Goal: Task Accomplishment & Management: Manage account settings

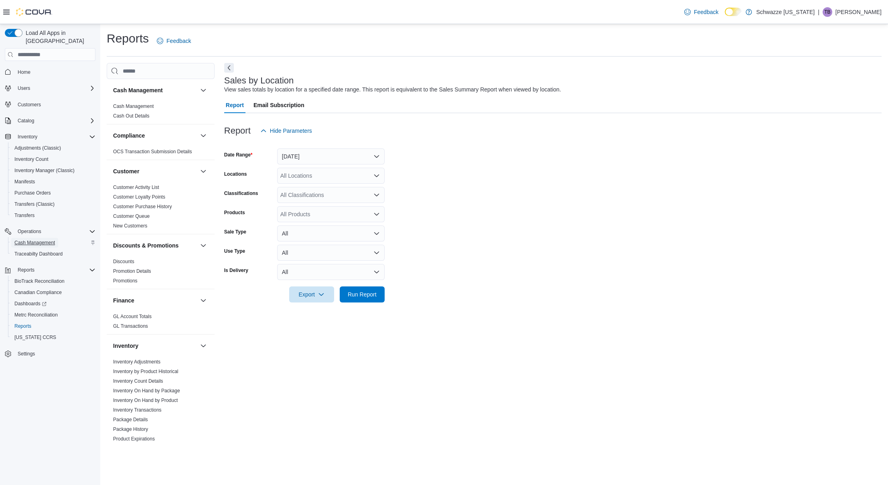
click at [38, 239] on span "Cash Management" at bounding box center [34, 242] width 40 height 6
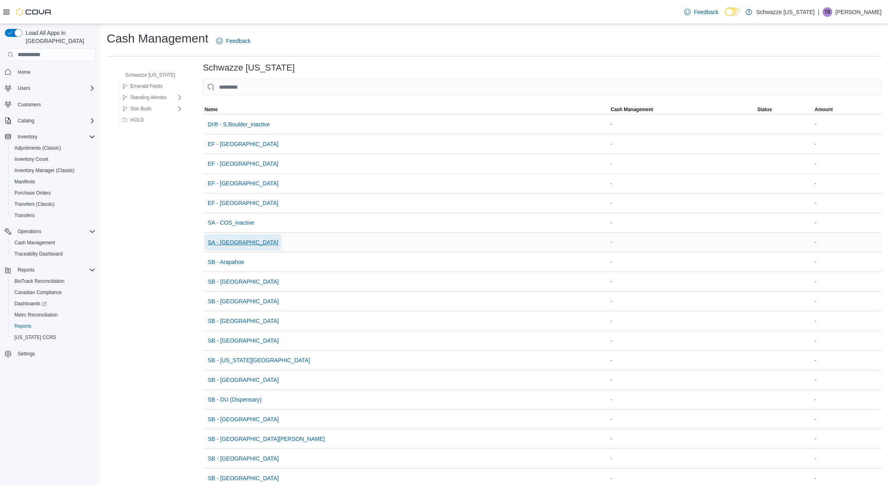
click at [235, 242] on span "SA - [GEOGRAPHIC_DATA]" at bounding box center [243, 242] width 71 height 8
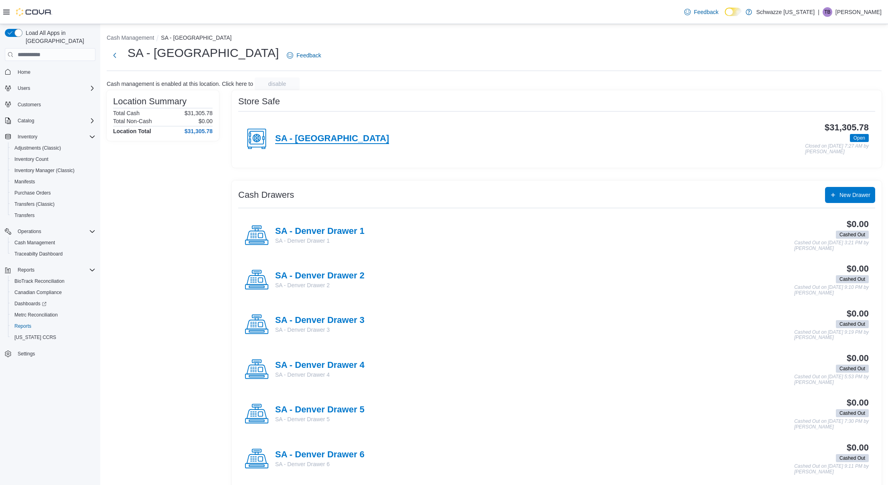
click at [301, 142] on h4 "SA - [GEOGRAPHIC_DATA]" at bounding box center [332, 139] width 114 height 10
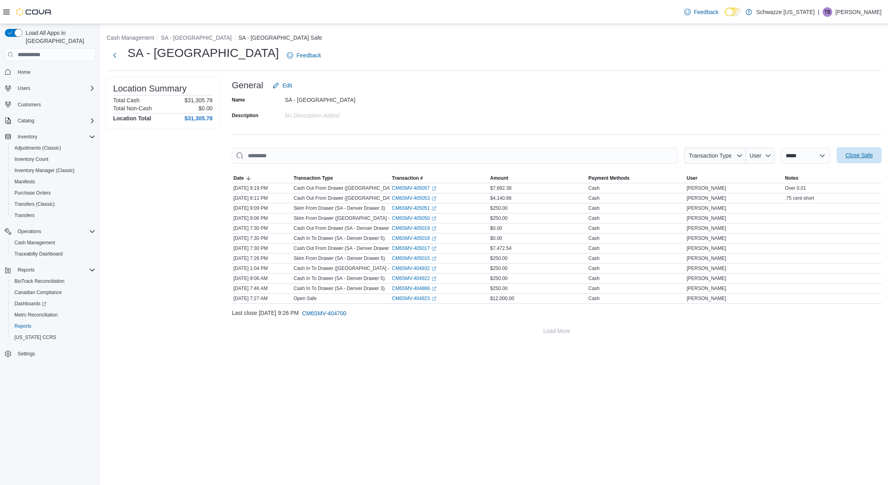
click at [853, 155] on span "Close Safe" at bounding box center [858, 155] width 27 height 8
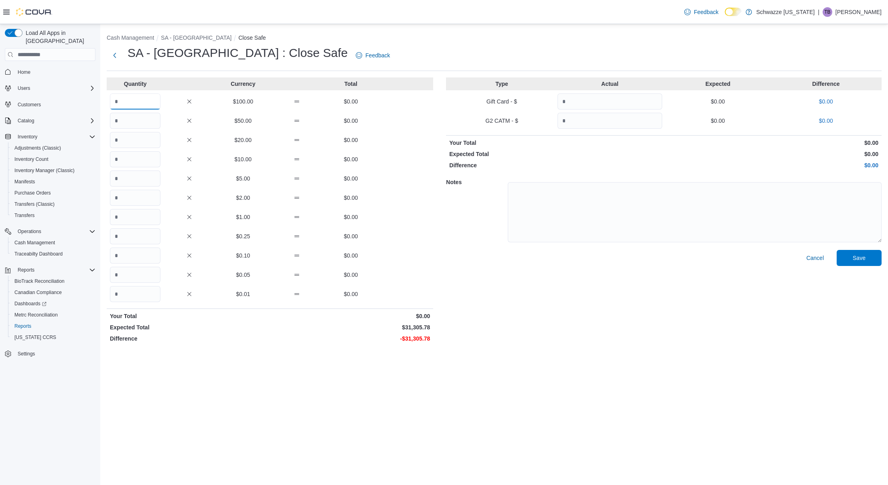
click at [118, 102] on input "Quantity" at bounding box center [135, 101] width 51 height 16
type input "***"
click at [134, 181] on input "Quantity" at bounding box center [135, 178] width 51 height 16
type input "*"
click at [130, 234] on input "Quantity" at bounding box center [135, 236] width 51 height 16
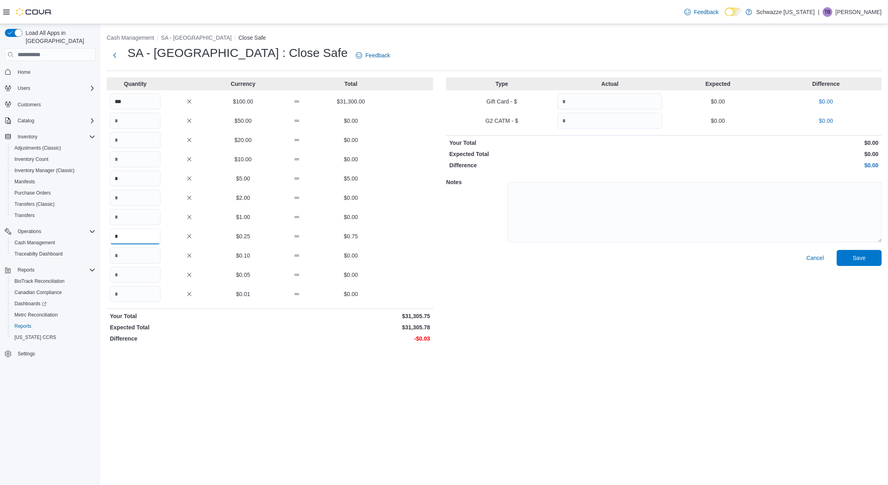
type input "*"
click at [121, 296] on input "Quantity" at bounding box center [135, 294] width 51 height 16
type input "*"
drag, startPoint x: 867, startPoint y: 257, endPoint x: 862, endPoint y: 255, distance: 5.6
click at [867, 257] on span "Save" at bounding box center [858, 258] width 35 height 16
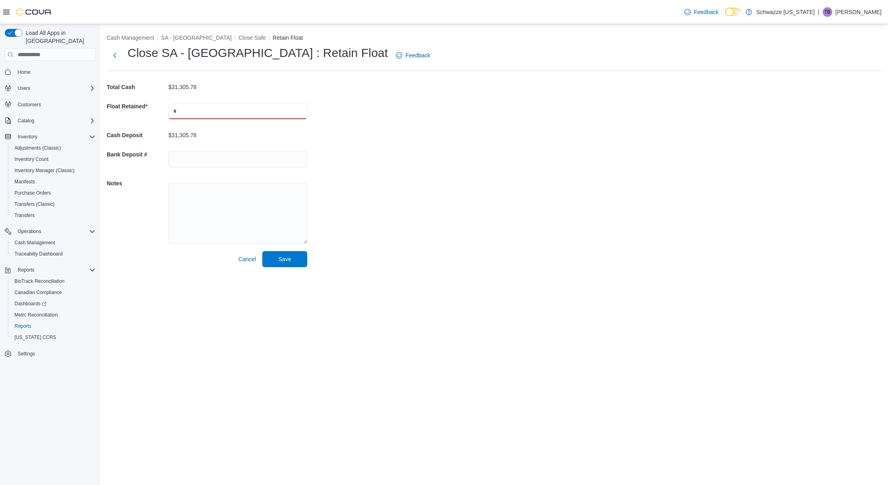
click at [237, 117] on input "text" at bounding box center [237, 111] width 139 height 16
type input "*****"
click at [233, 206] on textarea at bounding box center [237, 213] width 139 height 60
type textarea "******"
click at [117, 58] on button "Next" at bounding box center [115, 55] width 16 height 16
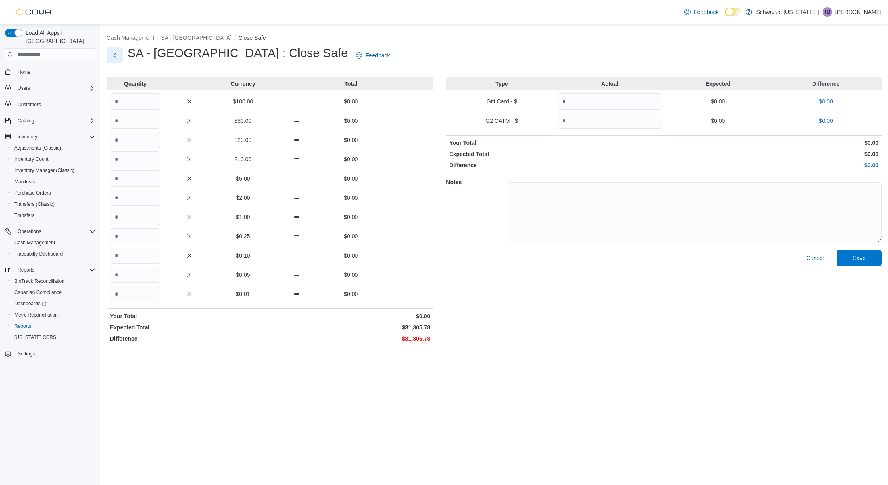
click at [117, 58] on button "Next" at bounding box center [115, 55] width 16 height 16
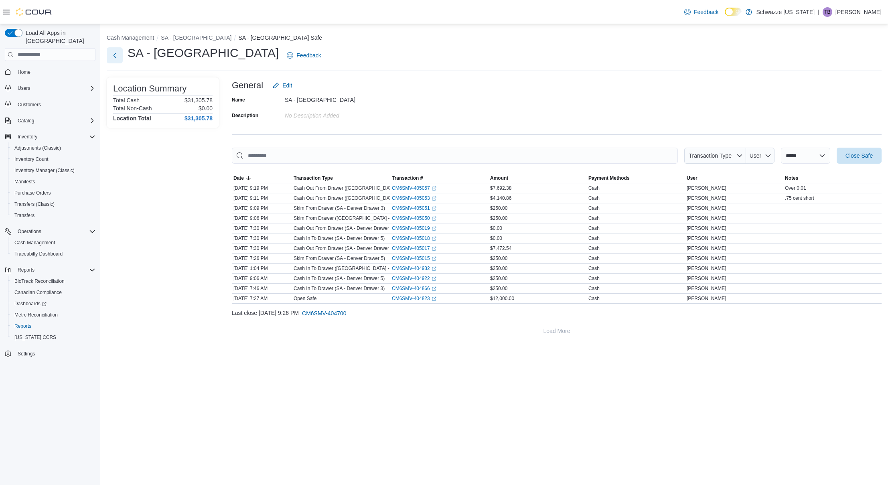
click at [117, 58] on button "Next" at bounding box center [115, 55] width 16 height 16
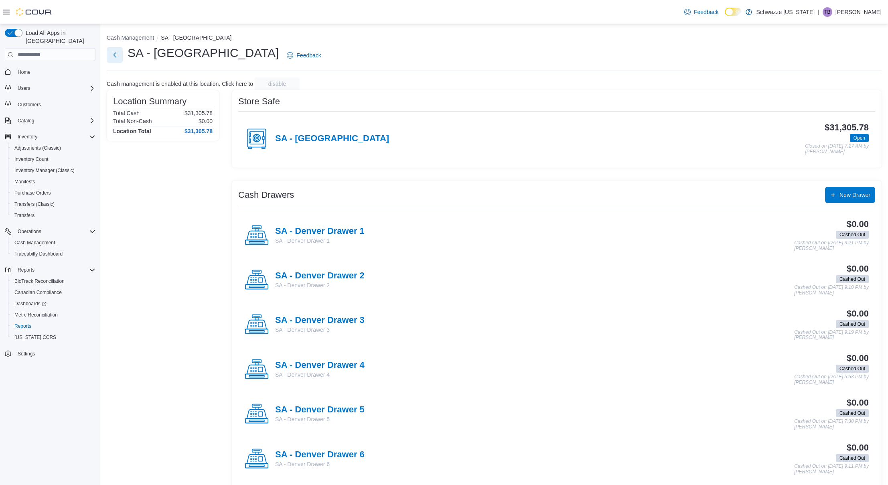
click at [113, 56] on button "Next" at bounding box center [115, 55] width 16 height 16
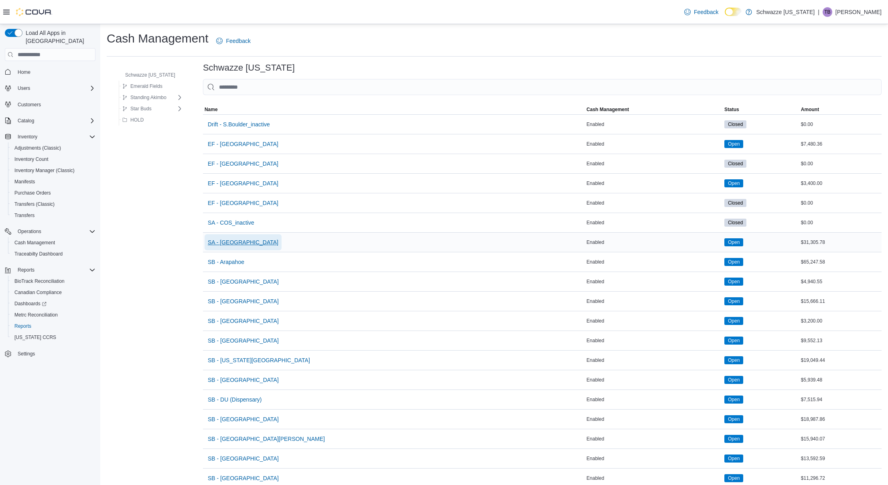
click at [231, 243] on span "SA - [GEOGRAPHIC_DATA]" at bounding box center [243, 242] width 71 height 8
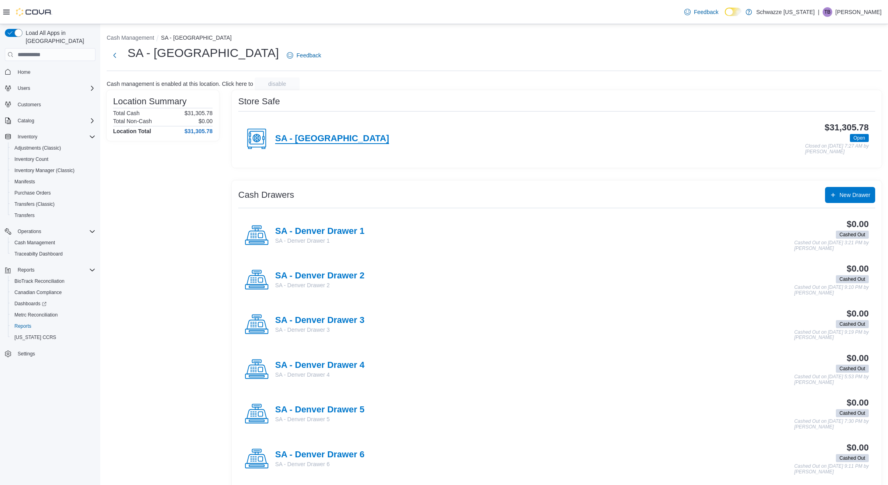
click at [300, 137] on h4 "SA - [GEOGRAPHIC_DATA]" at bounding box center [332, 139] width 114 height 10
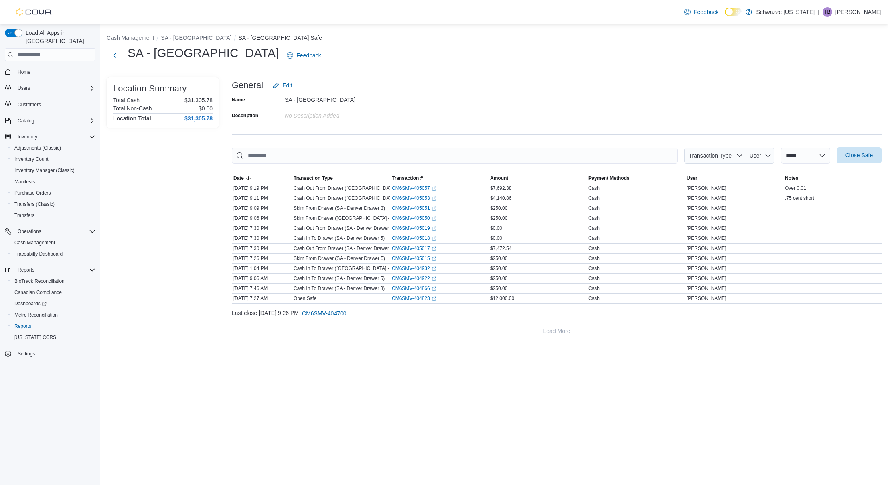
click at [866, 159] on span "Close Safe" at bounding box center [858, 155] width 27 height 8
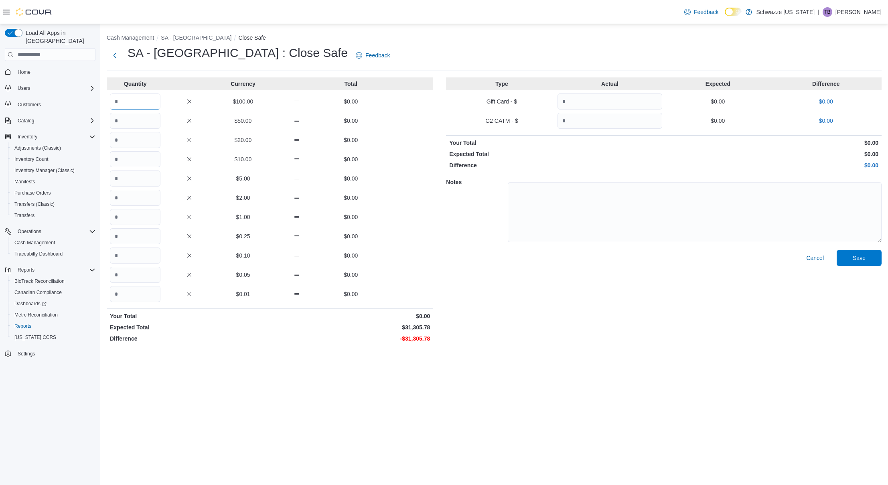
click at [154, 106] on input "Quantity" at bounding box center [135, 101] width 51 height 16
type input "***"
click at [139, 178] on input "Quantity" at bounding box center [135, 178] width 51 height 16
type input "*"
click at [140, 241] on input "Quantity" at bounding box center [135, 236] width 51 height 16
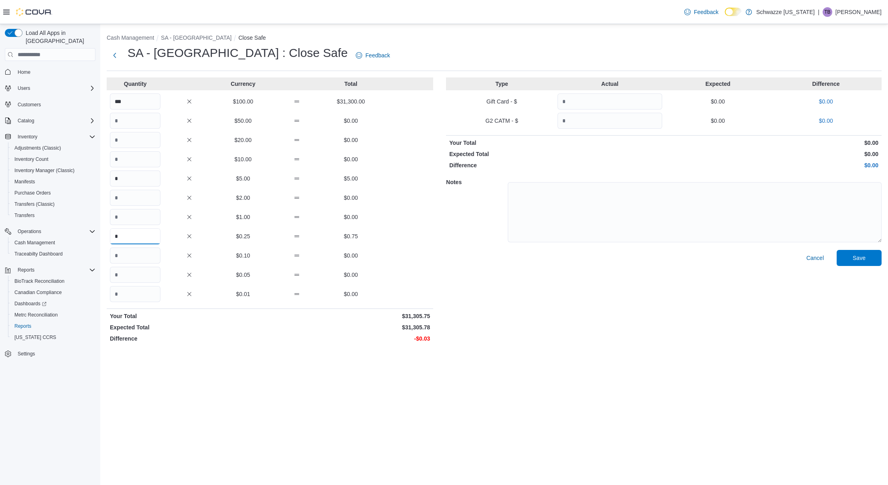
type input "*"
click at [141, 292] on input "Quantity" at bounding box center [135, 294] width 51 height 16
type input "*"
click at [870, 254] on span "Save" at bounding box center [858, 257] width 35 height 16
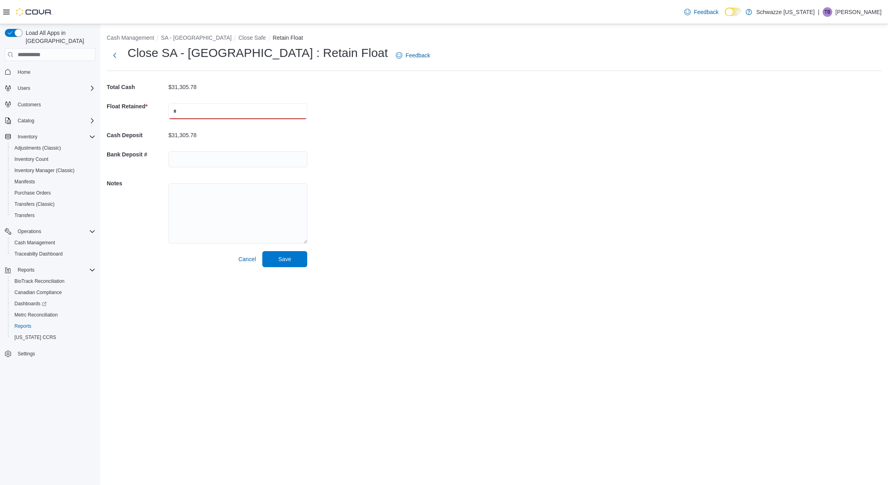
click at [238, 117] on input "text" at bounding box center [237, 111] width 139 height 16
type input "*****"
click at [194, 155] on input "text" at bounding box center [237, 159] width 139 height 16
type input "********"
click at [299, 261] on span "Save" at bounding box center [284, 259] width 35 height 16
